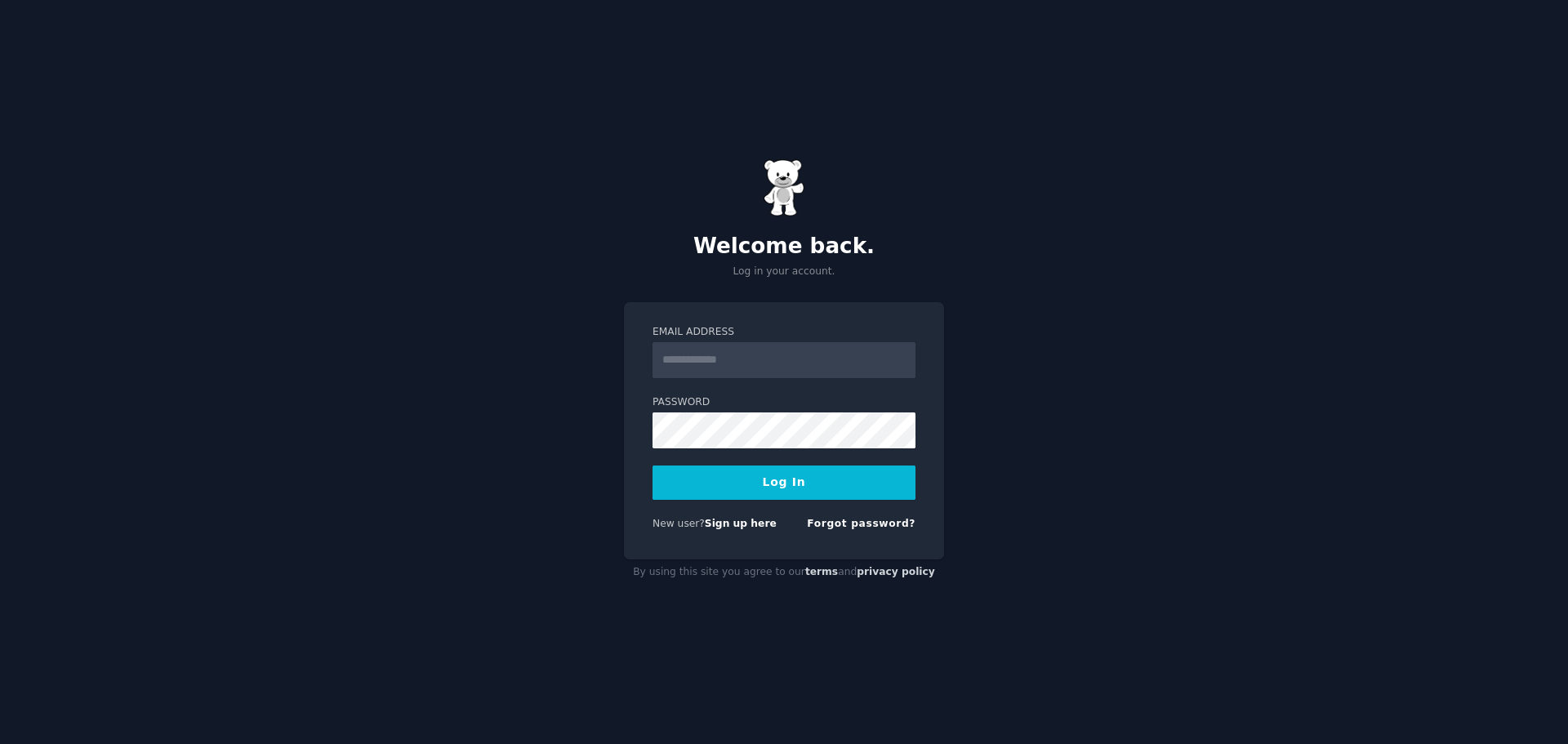
click at [758, 363] on input "Email Address" at bounding box center [784, 360] width 263 height 36
type input "**********"
click at [791, 484] on button "Log In" at bounding box center [784, 482] width 263 height 34
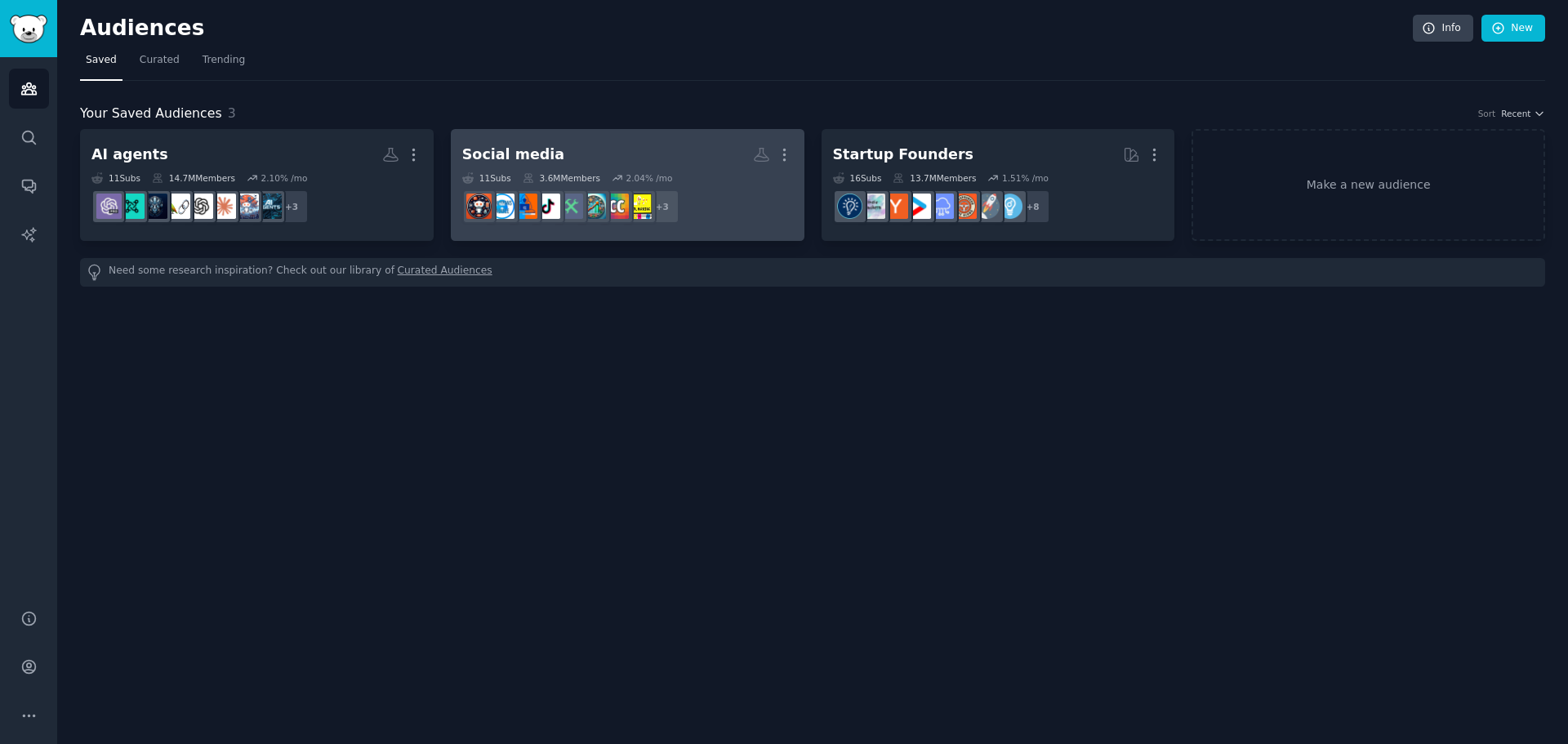
click at [598, 154] on h2 "Social media More" at bounding box center [628, 155] width 331 height 29
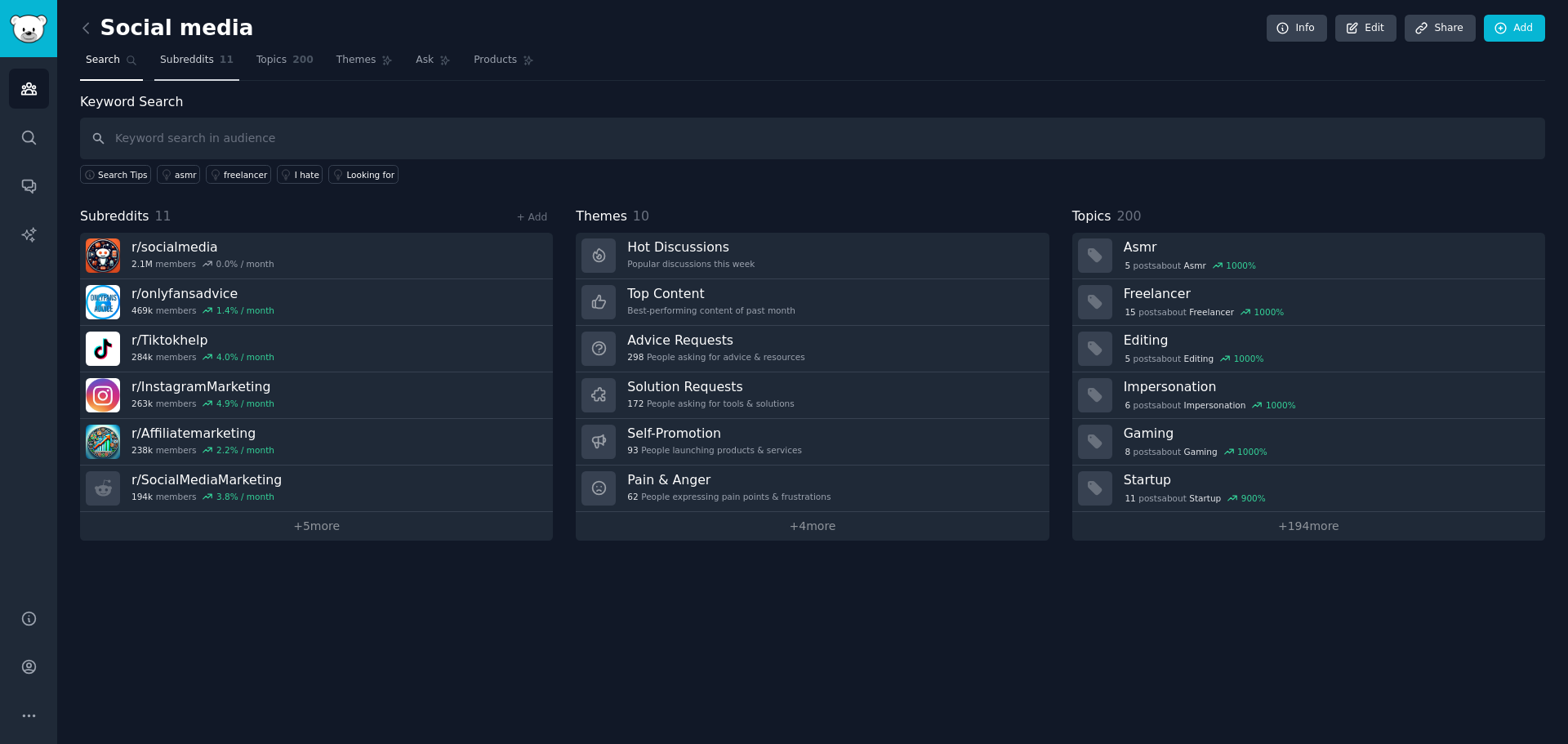
click at [201, 66] on span "Subreddits" at bounding box center [187, 60] width 54 height 15
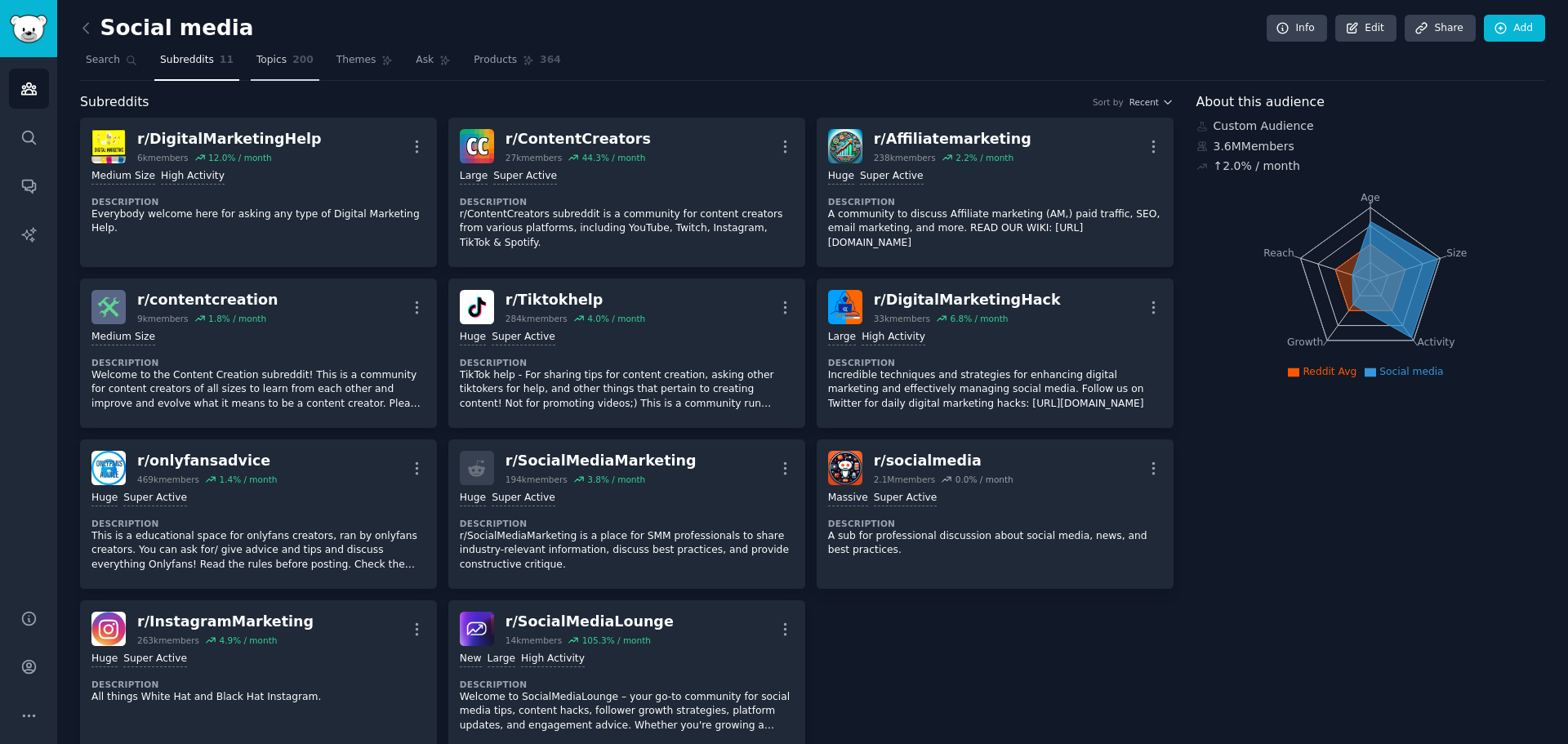
click at [256, 61] on span "Topics" at bounding box center [271, 60] width 30 height 15
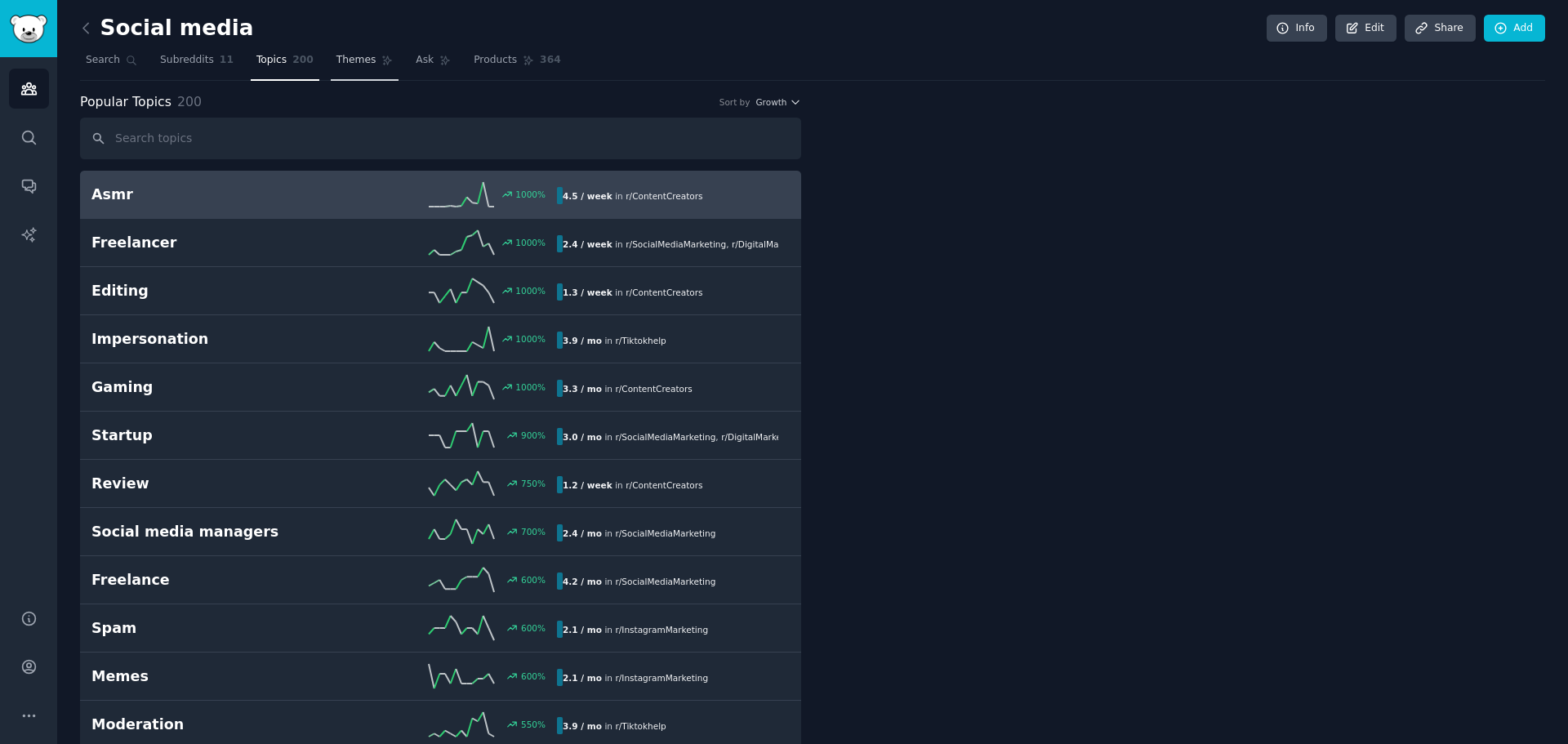
click at [349, 72] on link "Themes" at bounding box center [365, 64] width 69 height 34
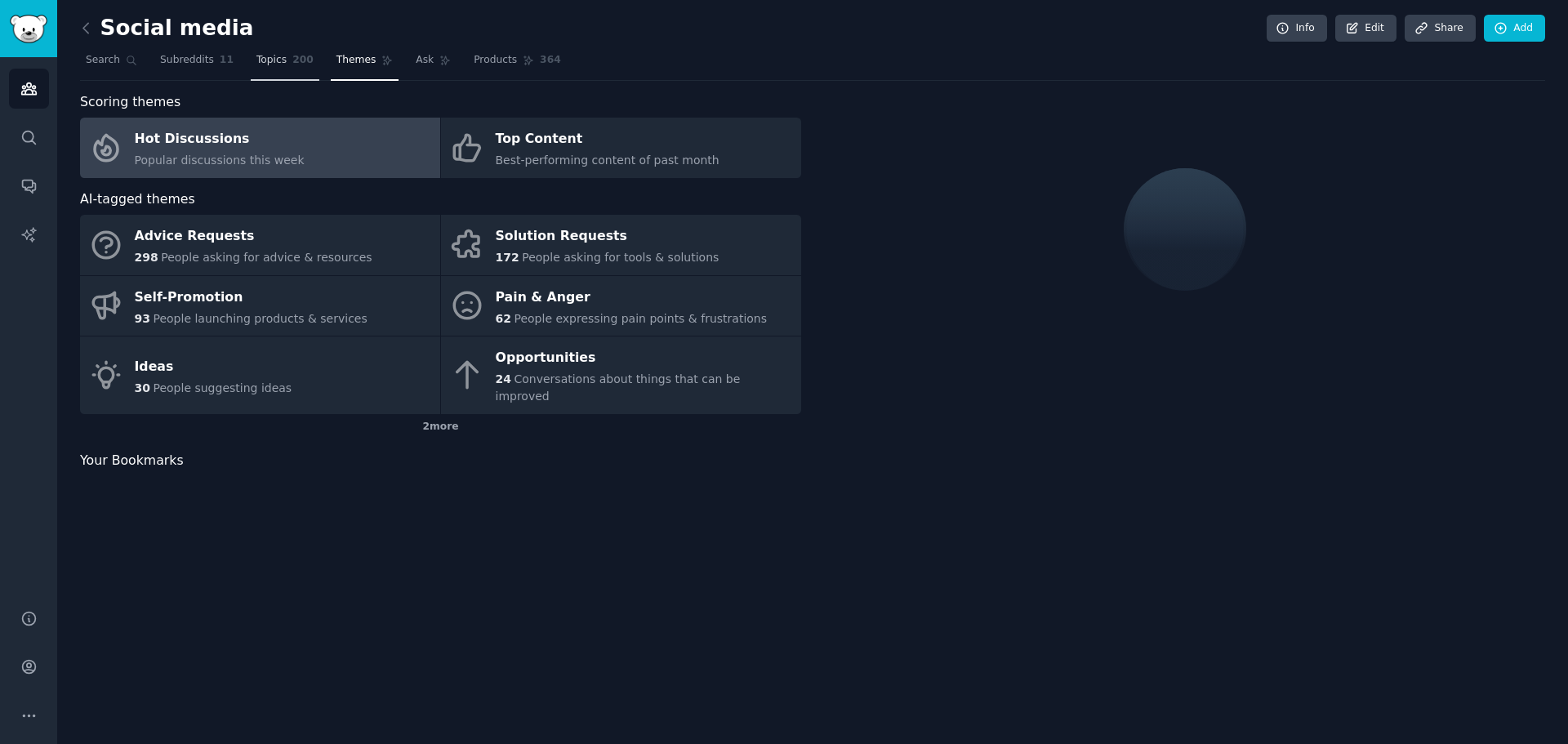
click at [290, 70] on link "Topics 200" at bounding box center [285, 64] width 69 height 34
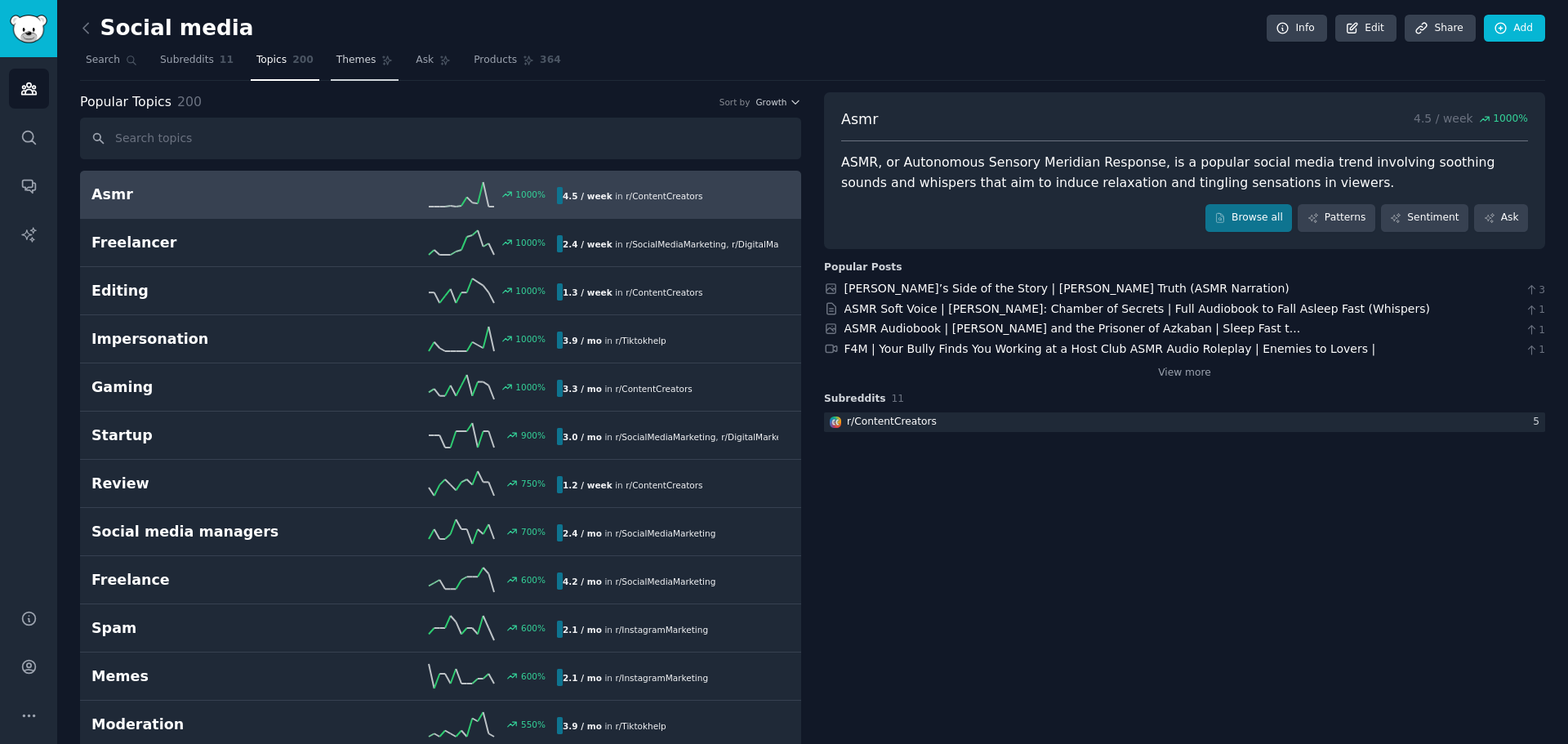
click at [341, 62] on span "Themes" at bounding box center [356, 60] width 40 height 15
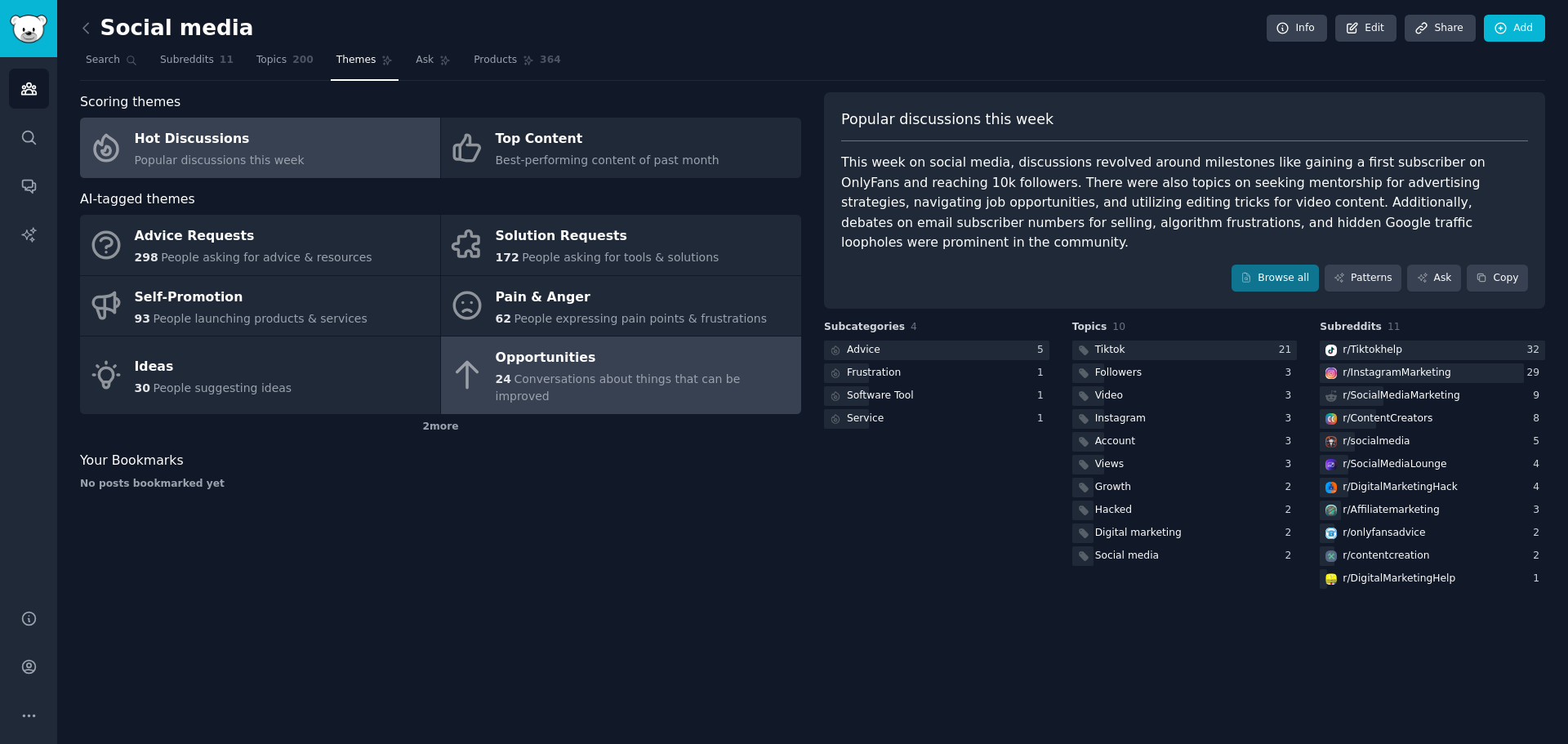
click at [479, 368] on icon at bounding box center [467, 374] width 34 height 34
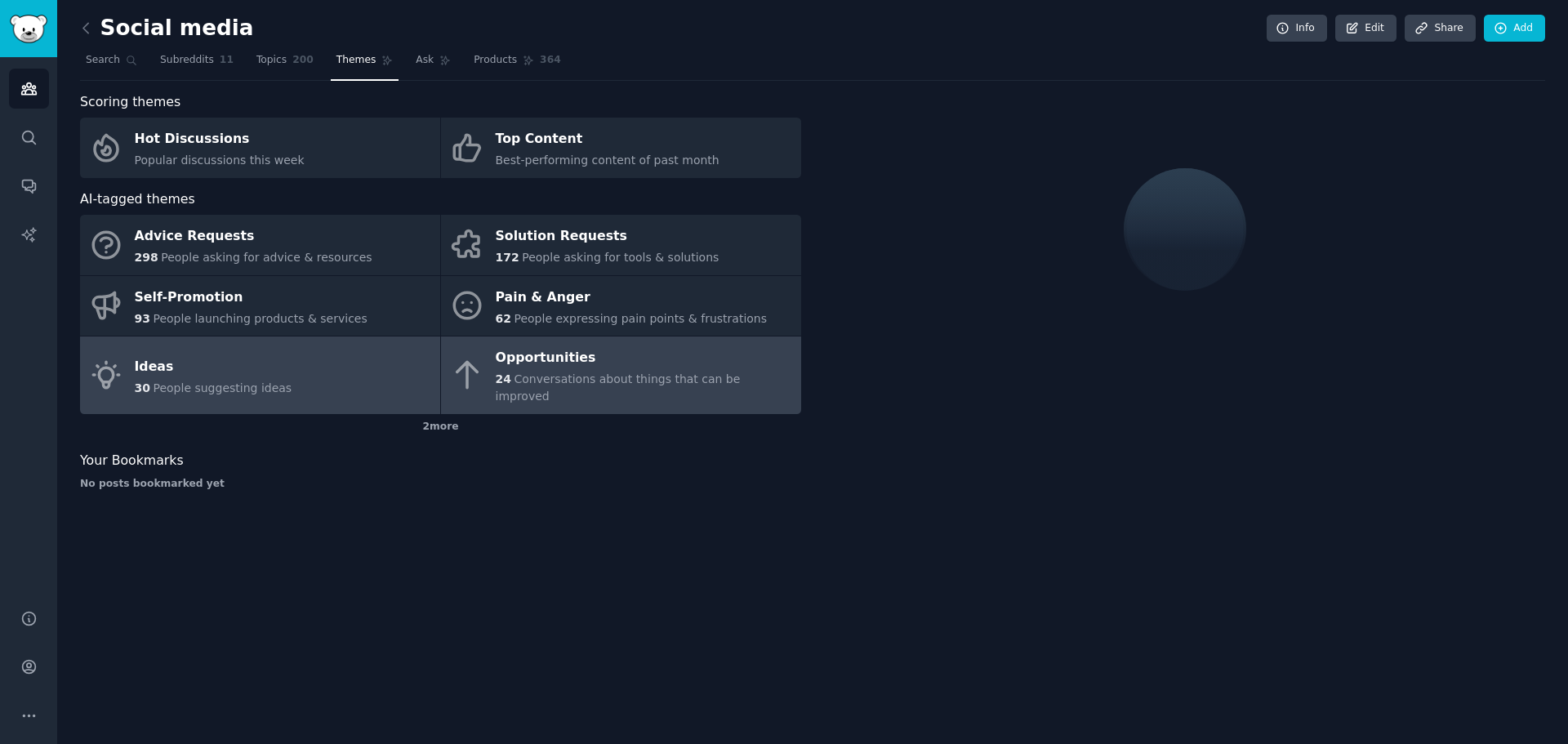
click at [353, 362] on link "Ideas 30 People suggesting ideas" at bounding box center [260, 375] width 360 height 77
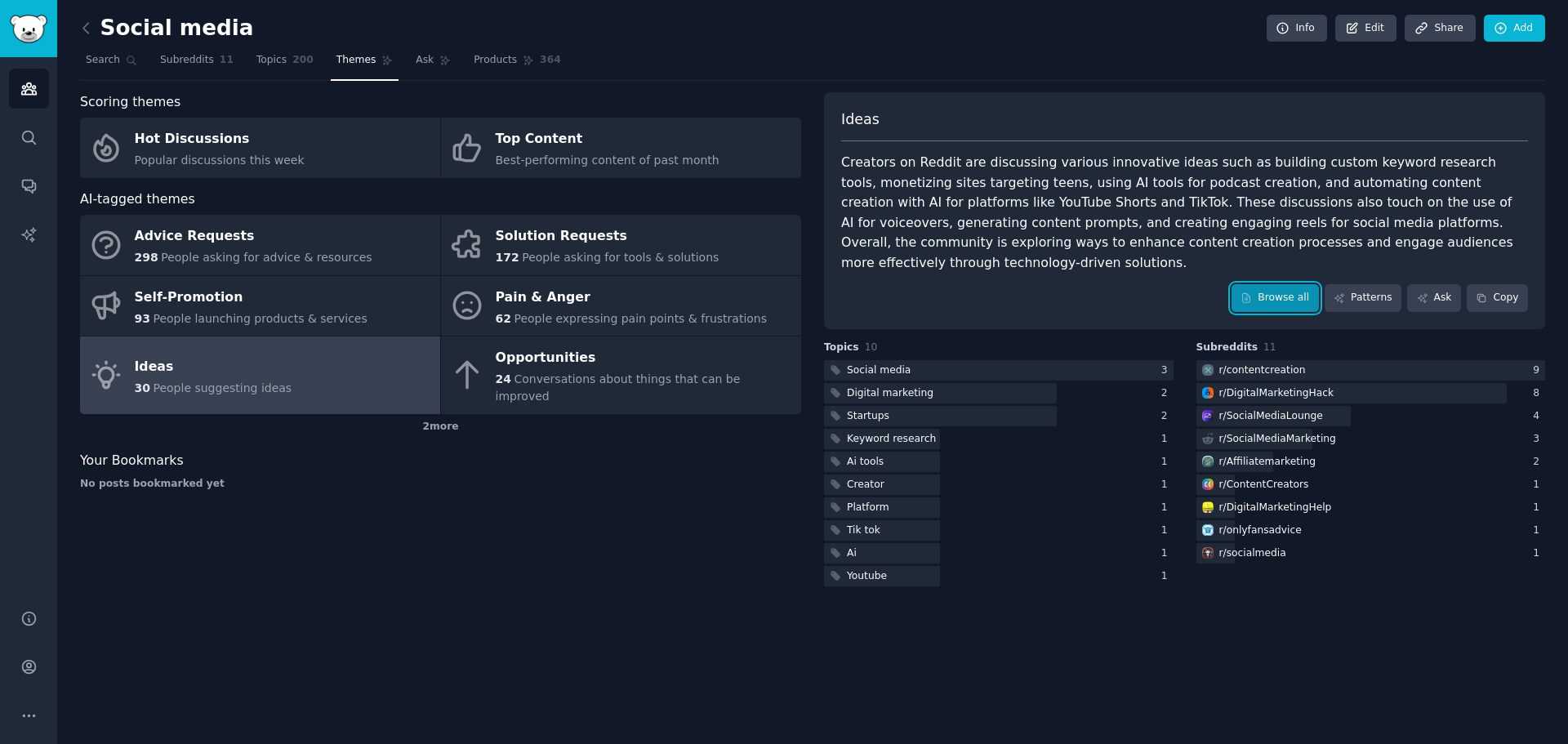
click at [1296, 284] on link "Browse all" at bounding box center [1276, 298] width 87 height 28
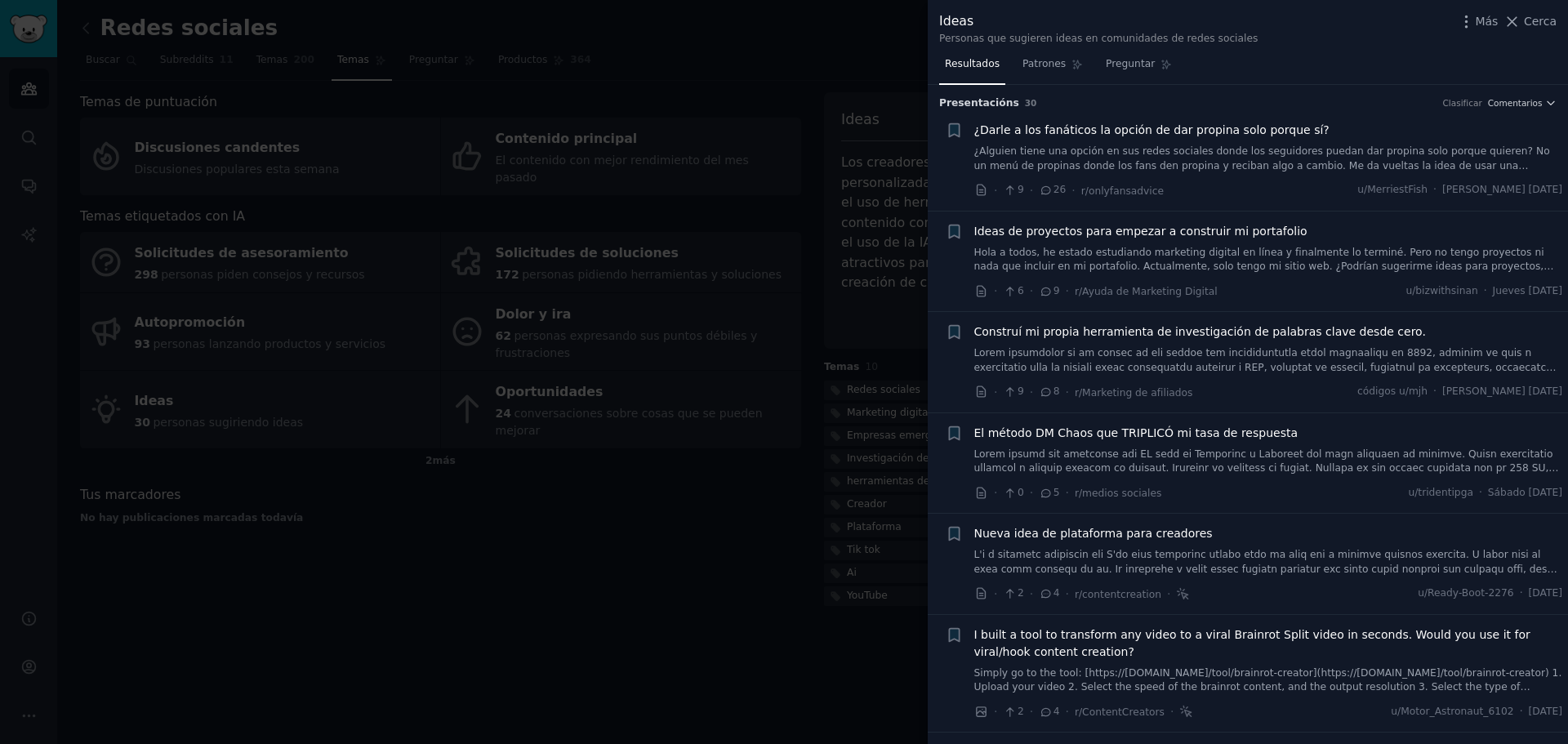
click at [1040, 14] on div "Ideas" at bounding box center [1098, 21] width 318 height 20
click at [1172, 260] on font "Hola a todos, he estado estudiando marketing digital en línea y finalmente lo t…" at bounding box center [1264, 274] width 580 height 55
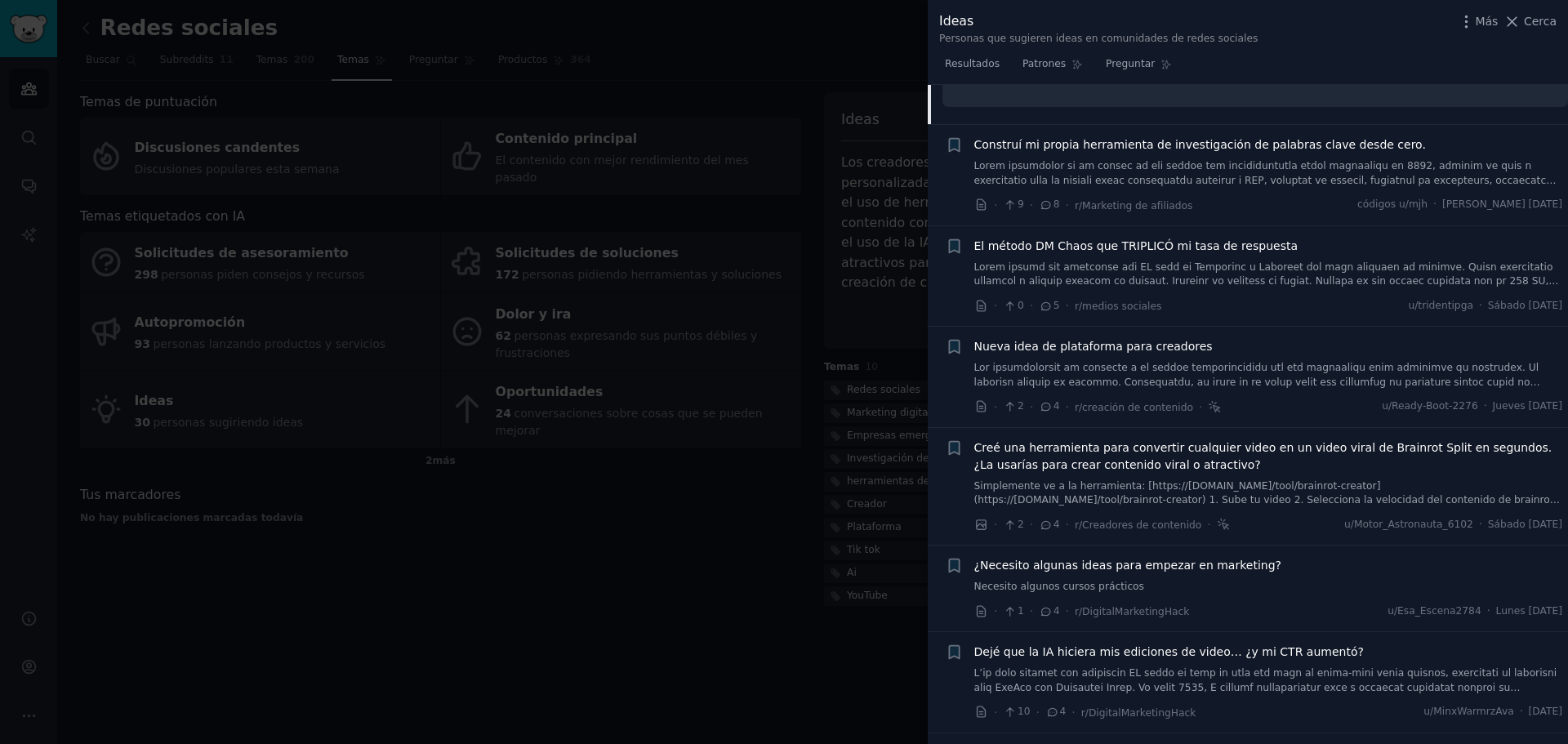
scroll to position [535, 0]
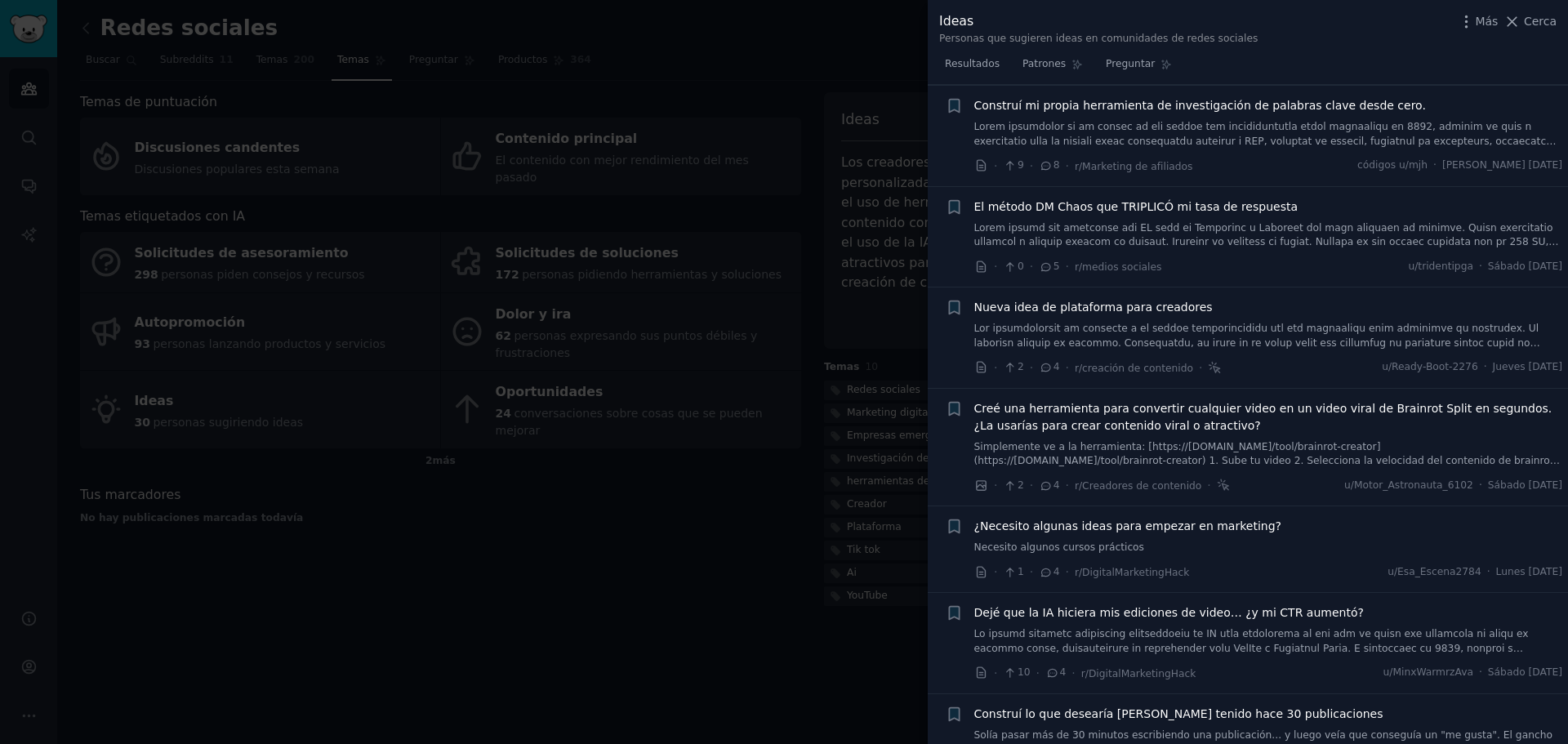
click at [1123, 223] on font at bounding box center [1269, 364] width 588 height 283
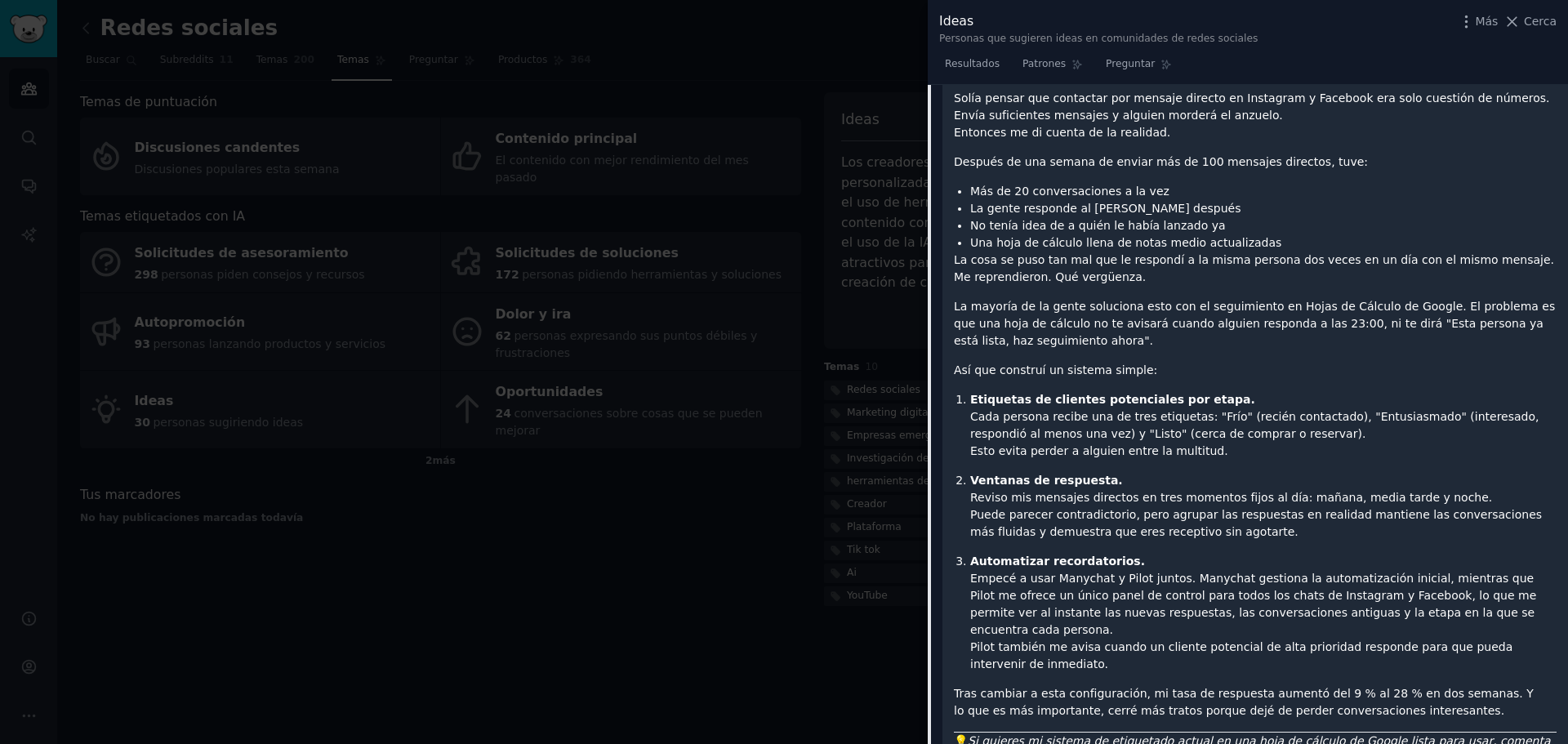
scroll to position [410, 0]
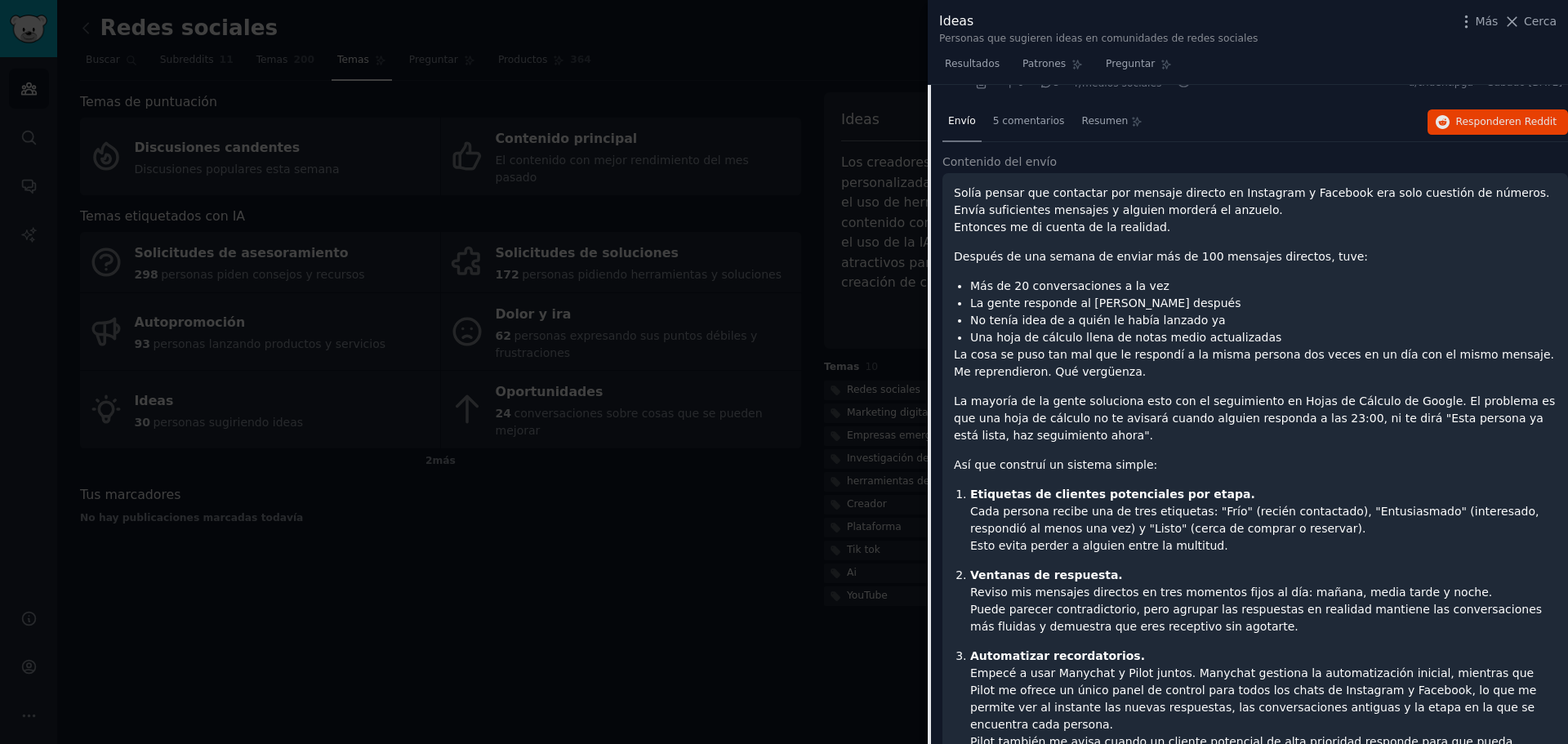
click at [1191, 134] on div "Envío 5 comentarios Resumen Responder en Reddit" at bounding box center [1255, 122] width 625 height 40
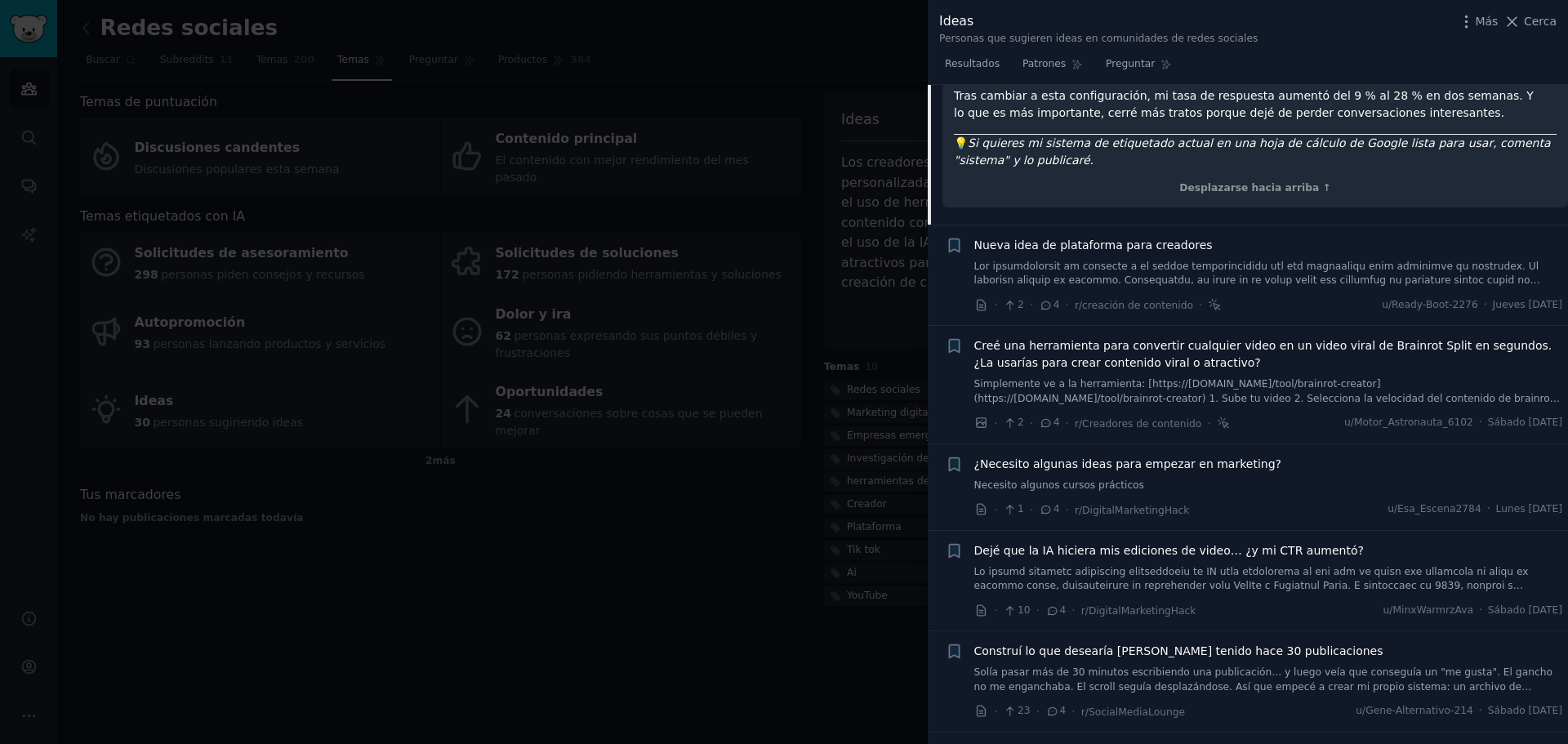
scroll to position [1227, 0]
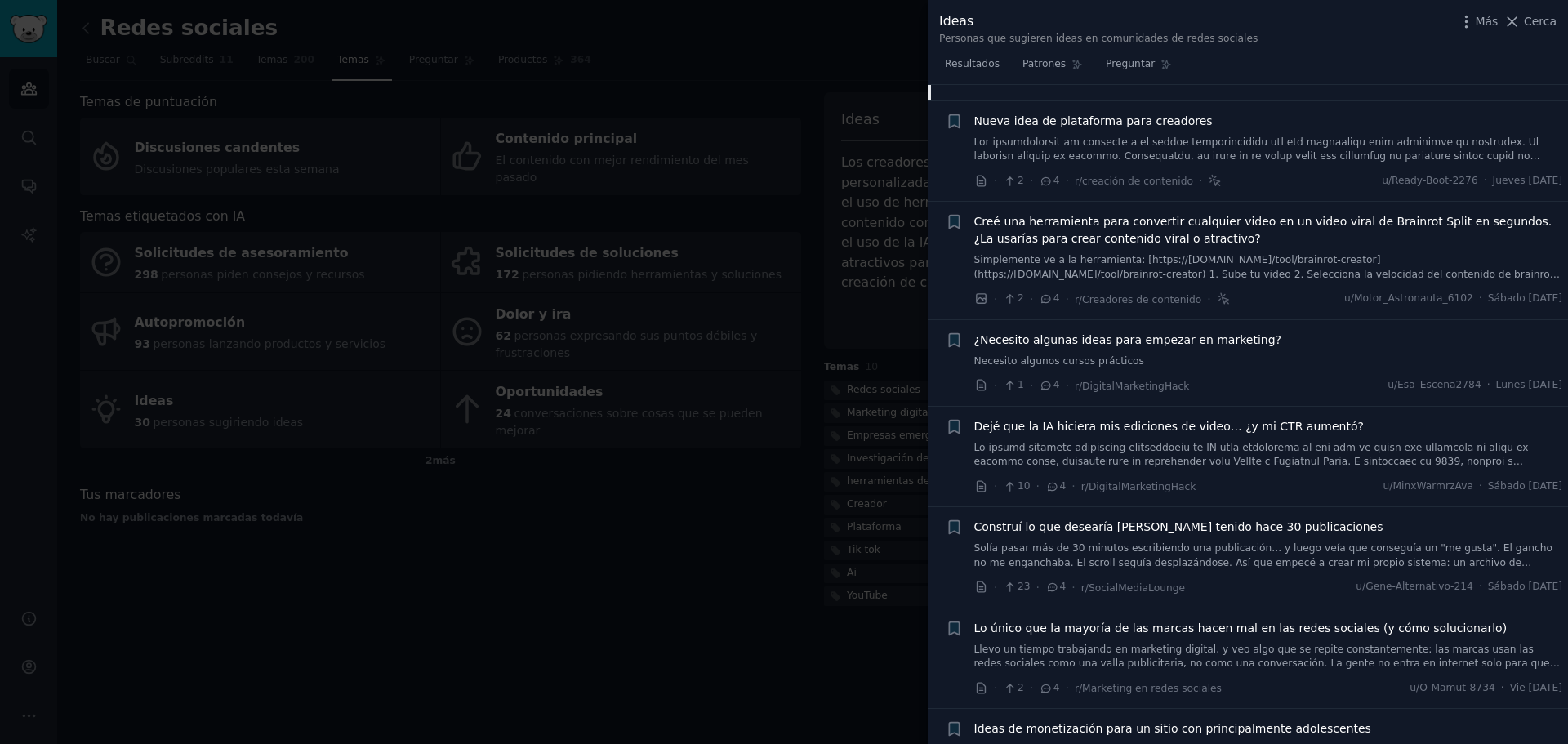
click at [1222, 333] on font "¿Necesito algunas ideas para empezar en marketing?" at bounding box center [1129, 340] width 308 height 14
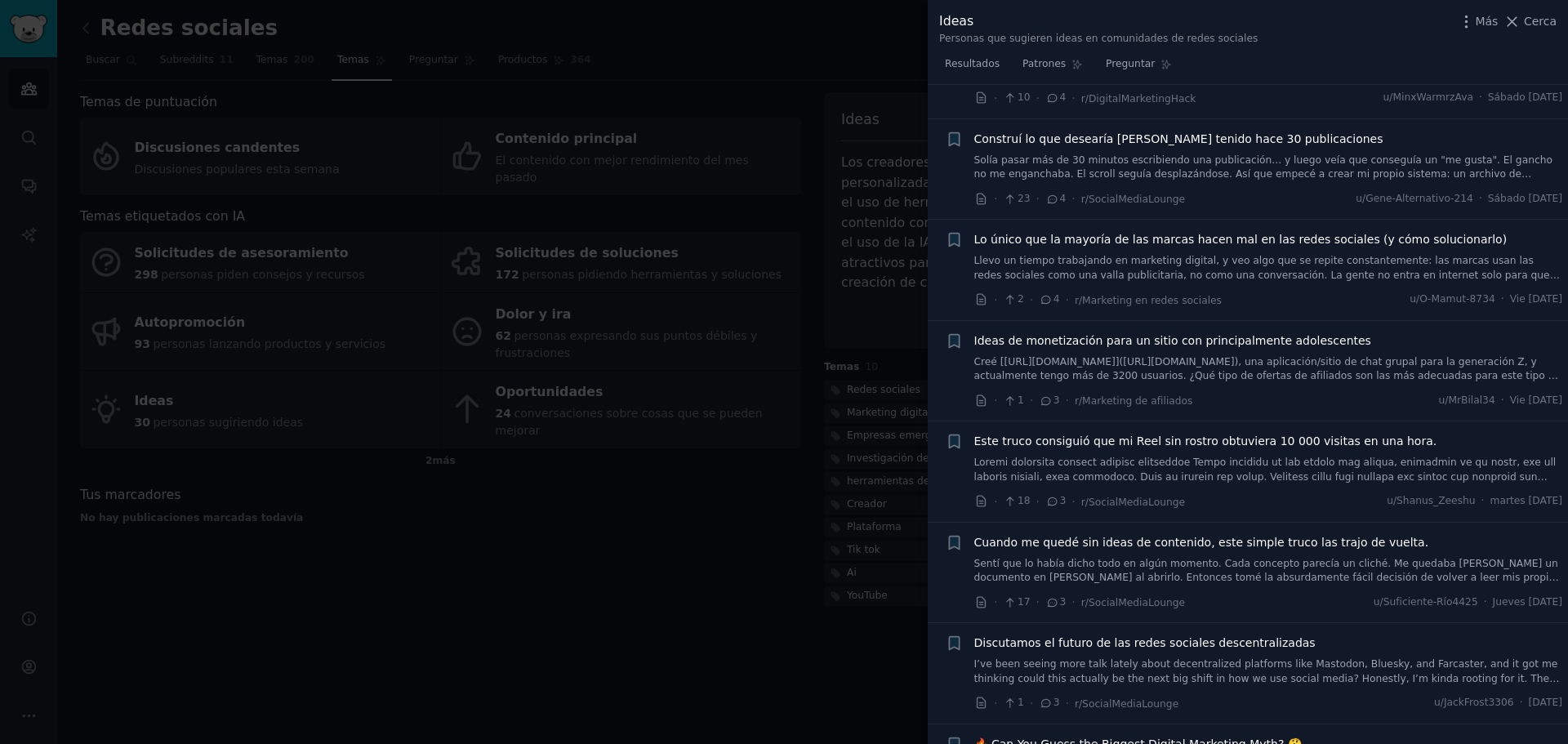
scroll to position [1056, 0]
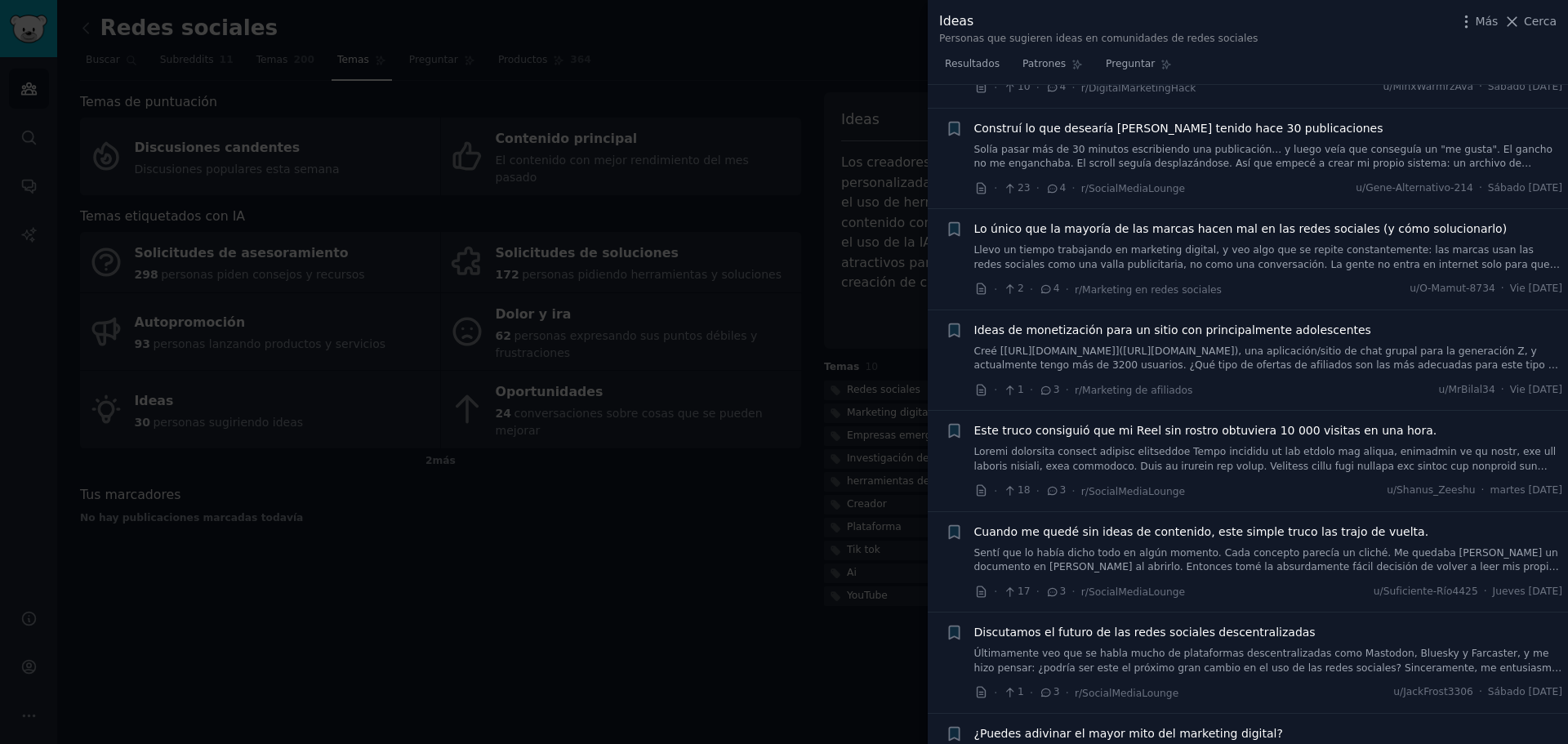
drag, startPoint x: 1290, startPoint y: 418, endPoint x: 904, endPoint y: 435, distance: 386.4
click at [904, 435] on div at bounding box center [784, 372] width 1568 height 744
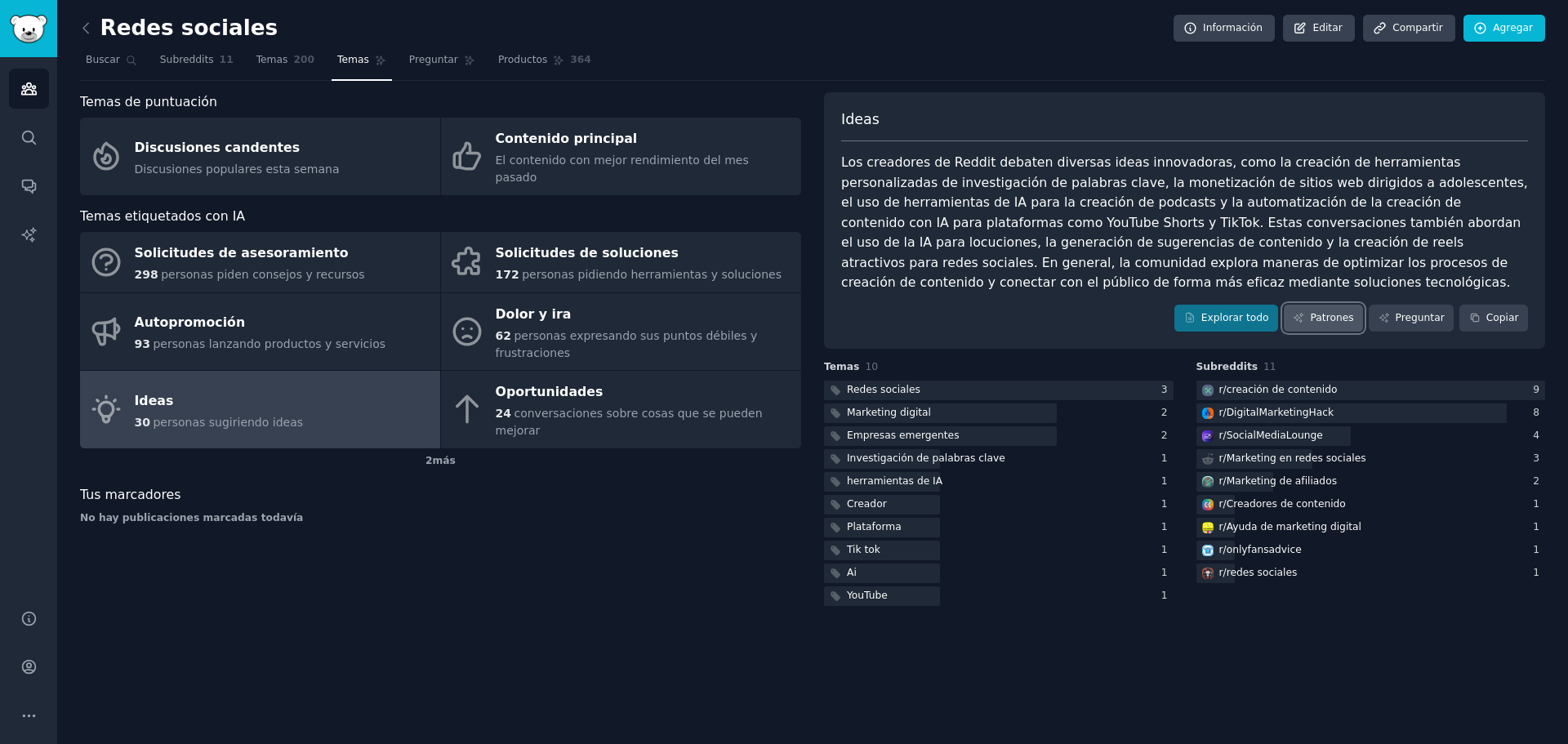
click at [1345, 312] on font "Patrones" at bounding box center [1332, 317] width 44 height 12
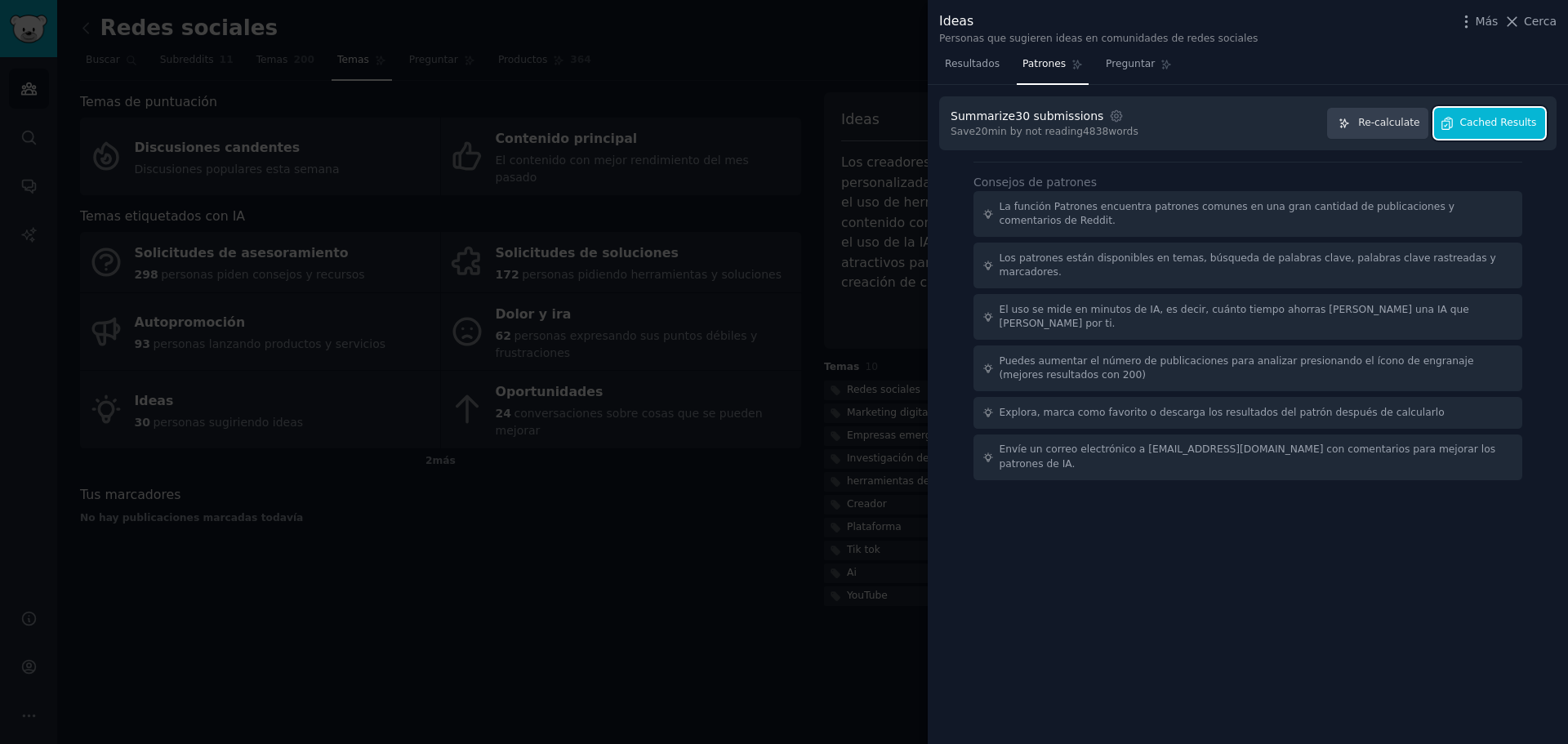
click at [1528, 113] on button "Cached Results" at bounding box center [1490, 123] width 111 height 32
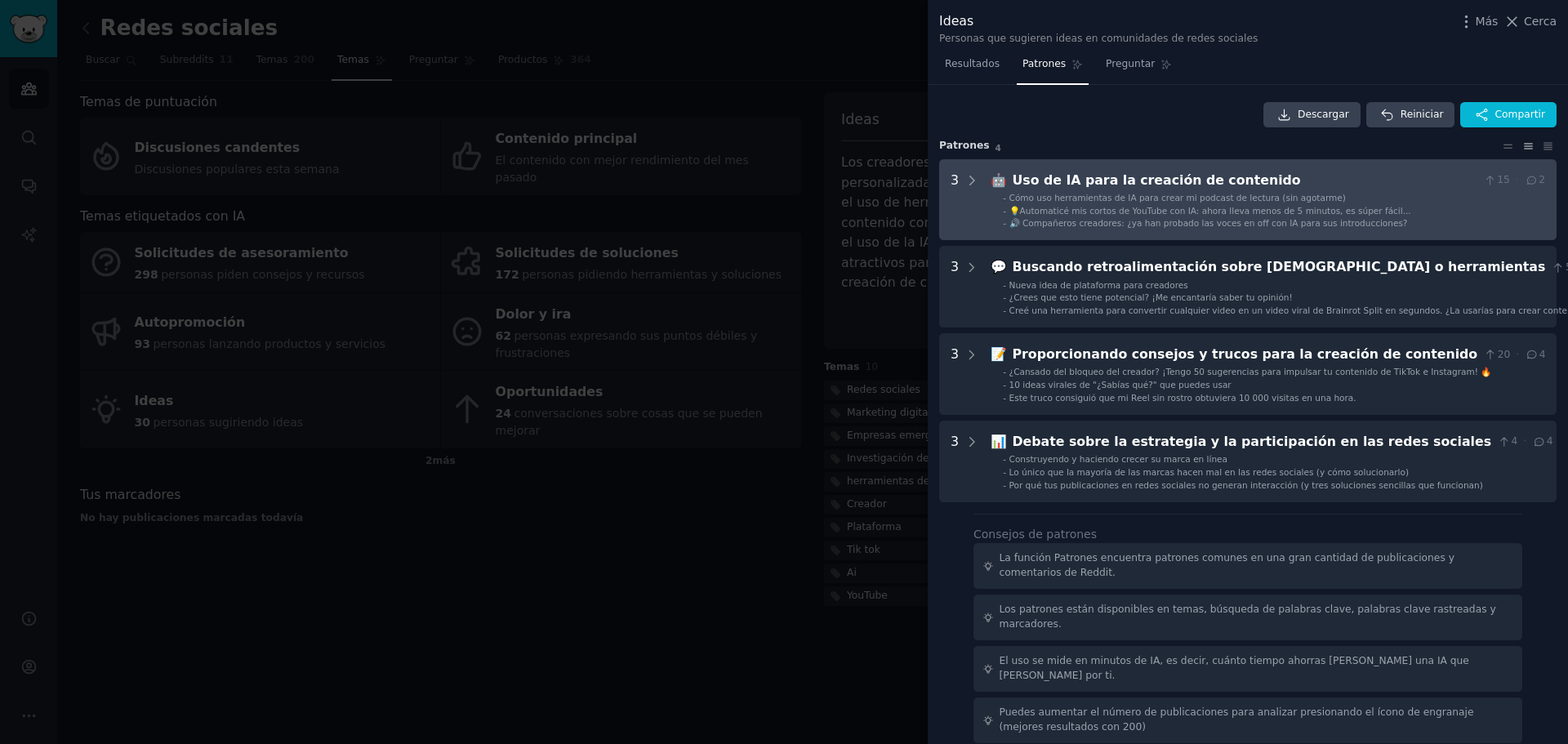
click at [978, 181] on Creation "3 🤖 Uso de IA para la creación de contenido 15 · 2 - Cómo uso herramientas de I…" at bounding box center [1248, 200] width 618 height 81
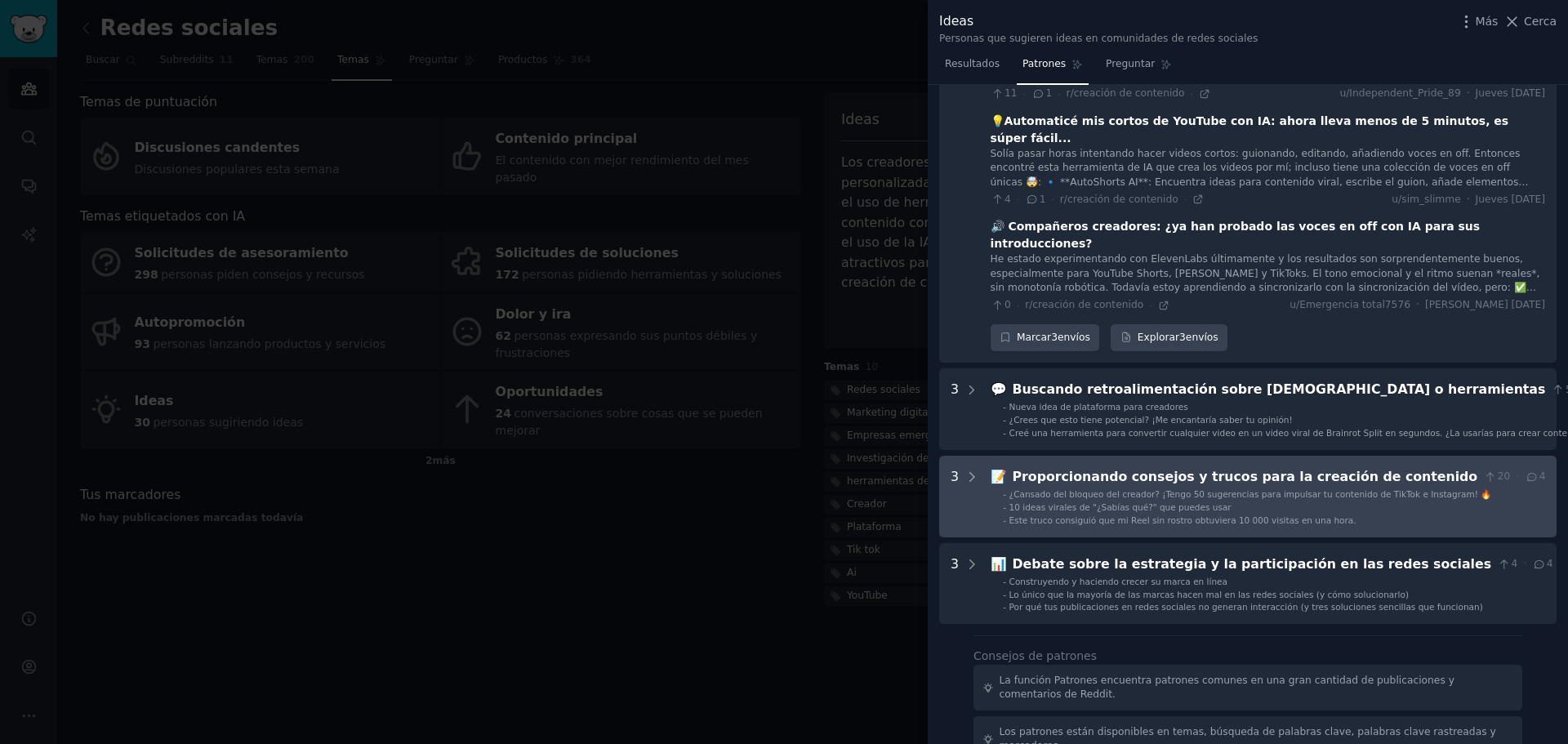
scroll to position [156, 0]
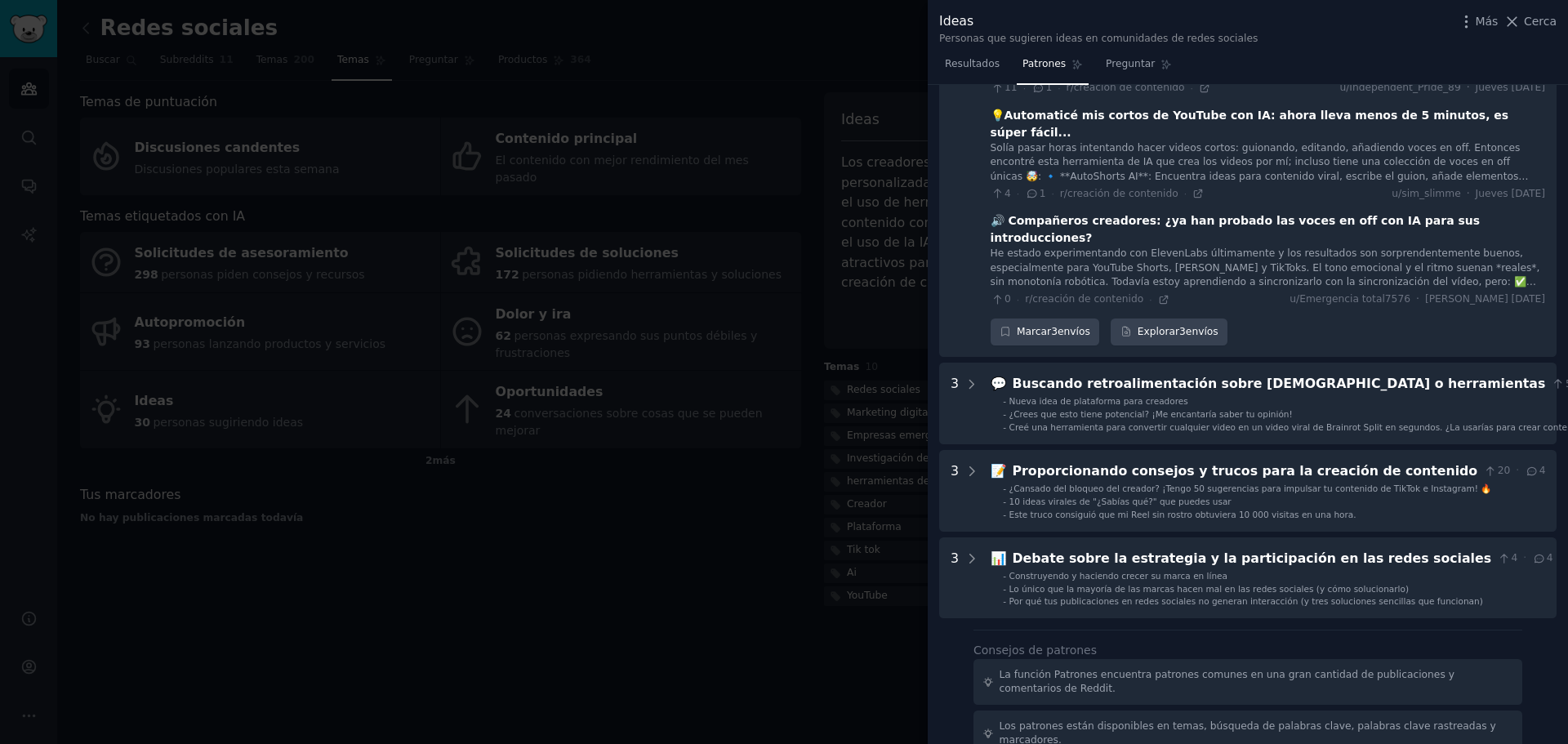
click at [747, 505] on div at bounding box center [784, 372] width 1568 height 744
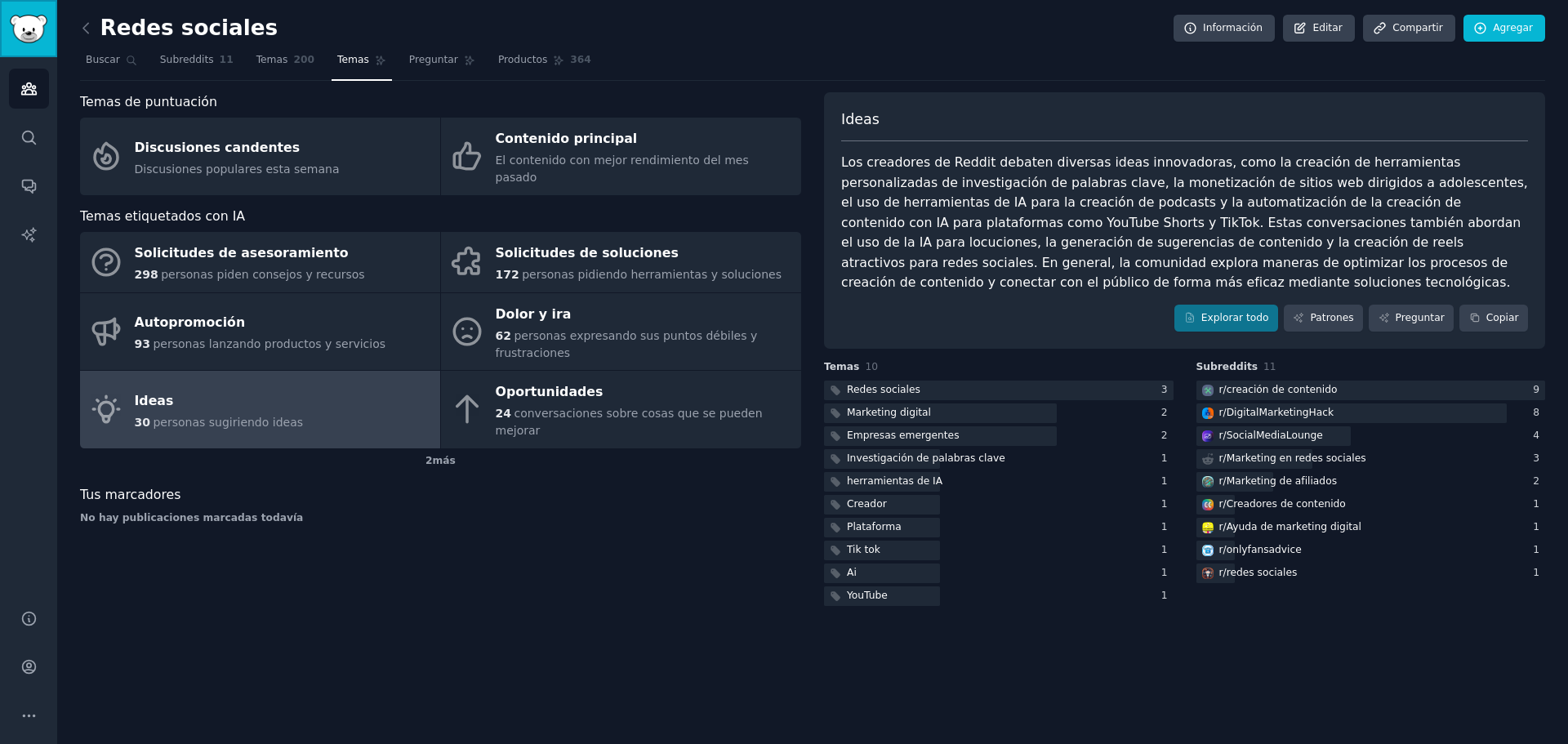
click at [34, 13] on link "Barra lateral" at bounding box center [28, 28] width 57 height 57
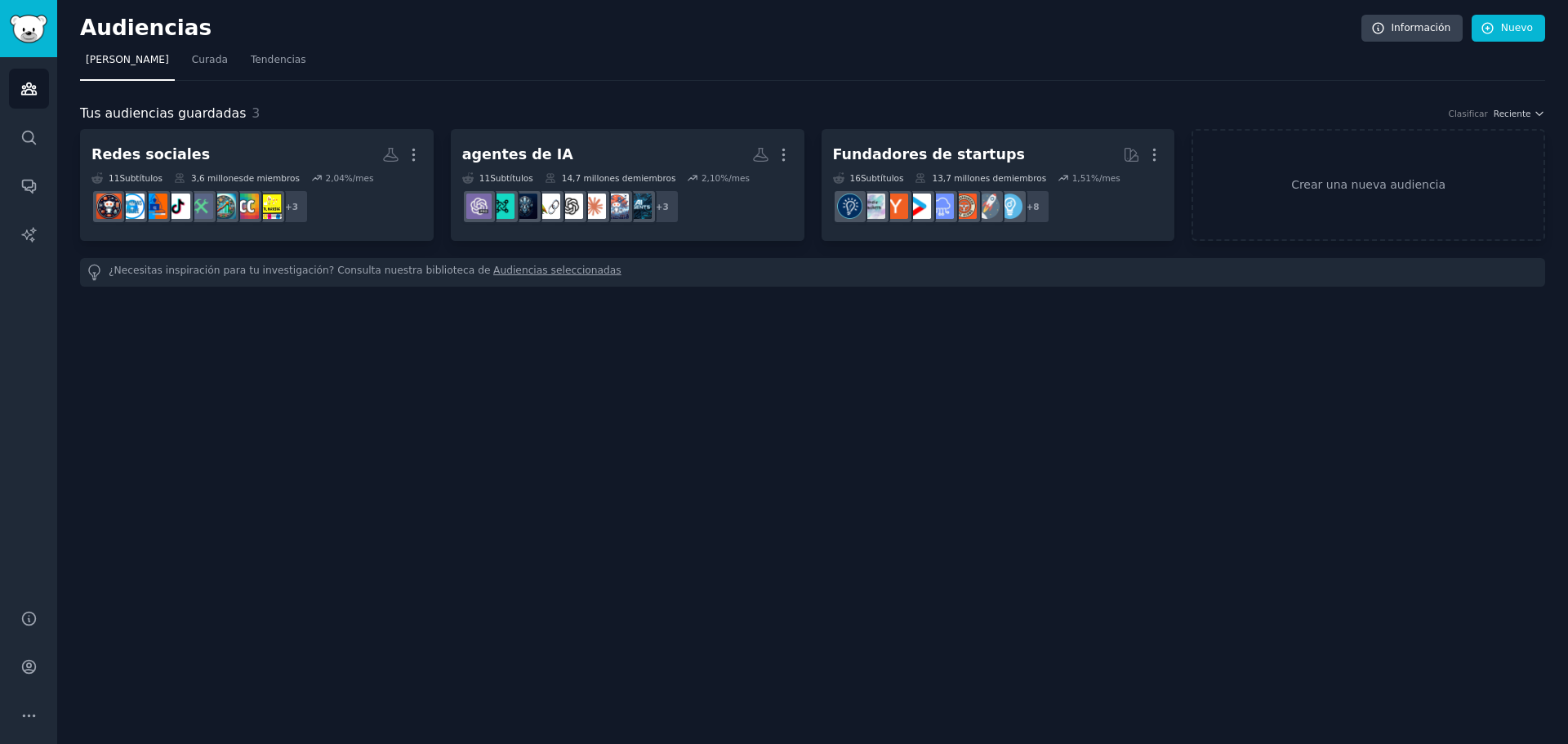
click at [983, 124] on div "Tus audiencias guardadas 3 Clasificar Reciente Redes sociales Más 11 Subtítulos…" at bounding box center [813, 194] width 1465 height 183
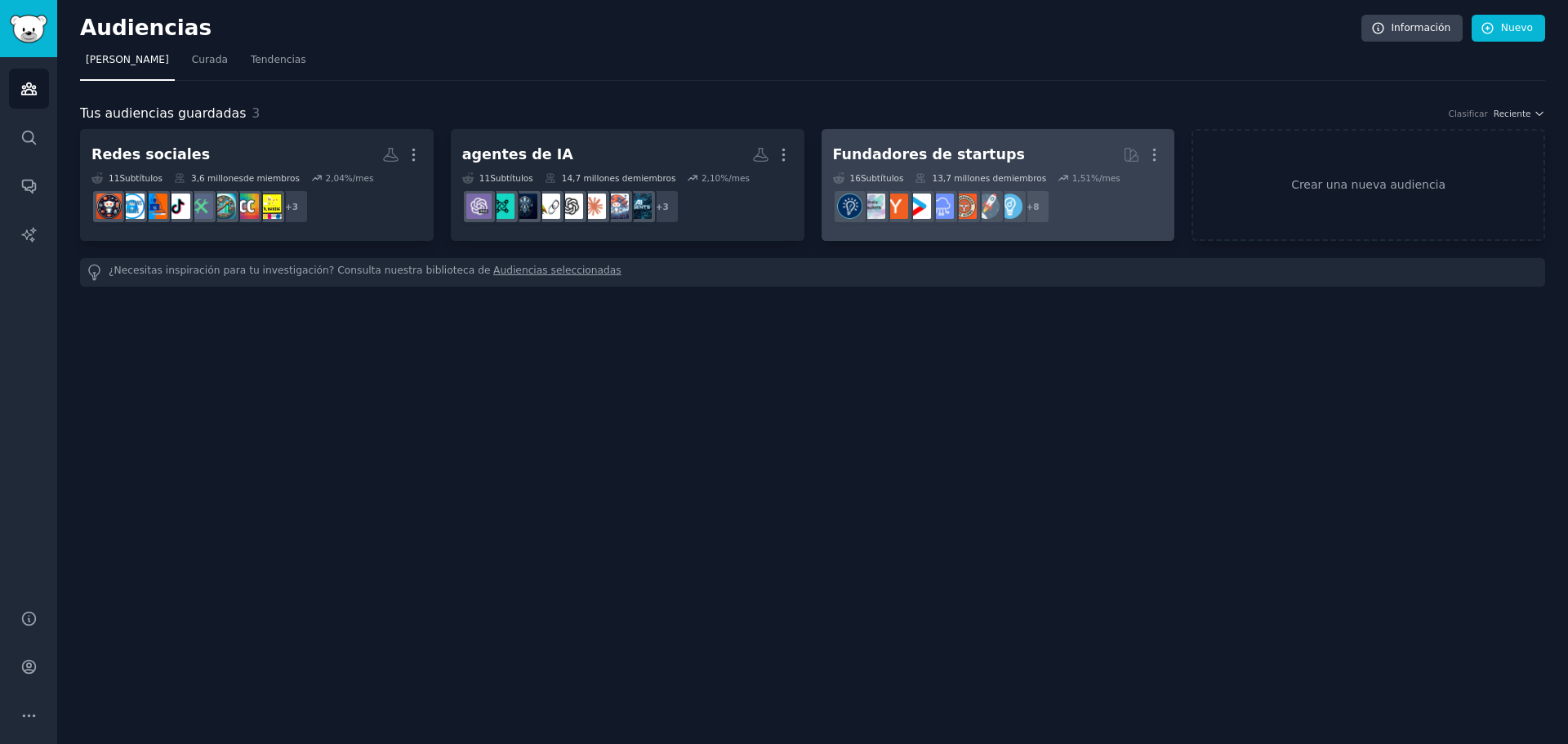
click at [1006, 140] on h2 "Fundadores de startups Más" at bounding box center [999, 155] width 331 height 29
